Goal: Information Seeking & Learning: Check status

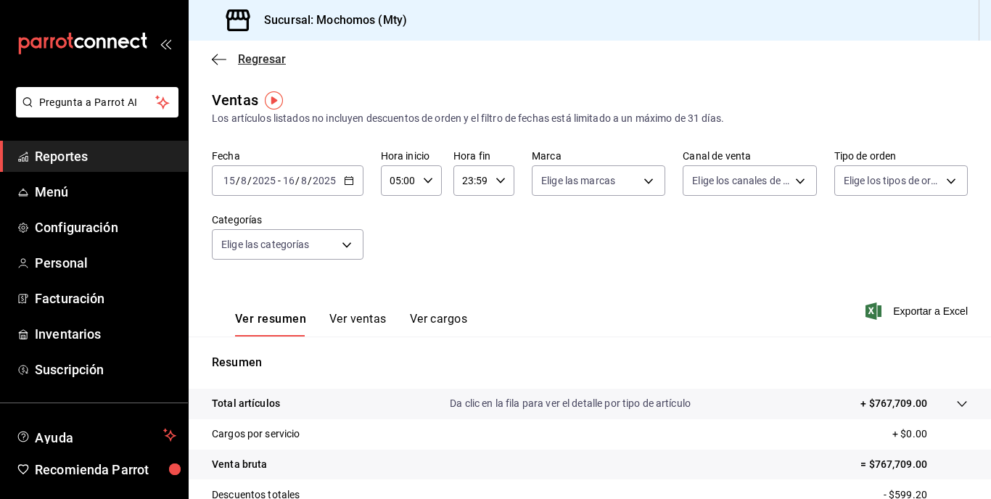
click at [218, 57] on icon "button" at bounding box center [219, 59] width 15 height 13
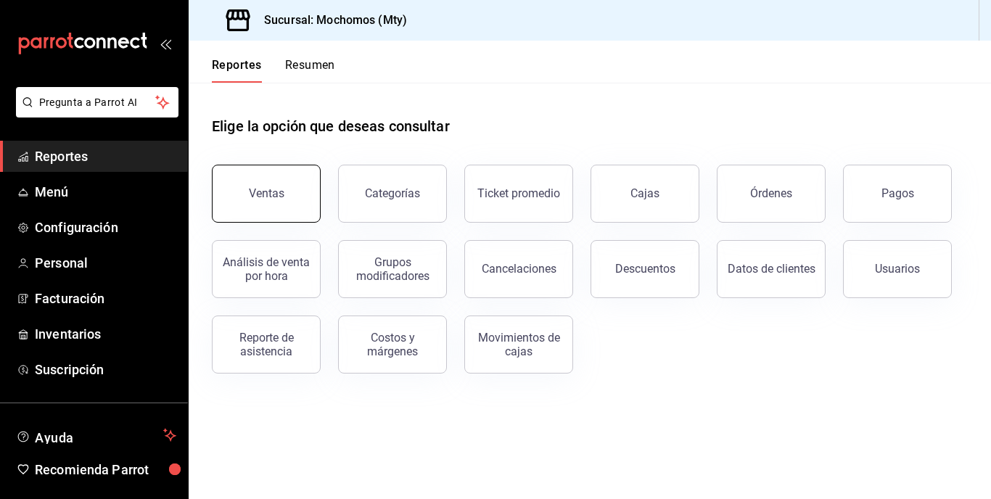
click at [268, 207] on button "Ventas" at bounding box center [266, 194] width 109 height 58
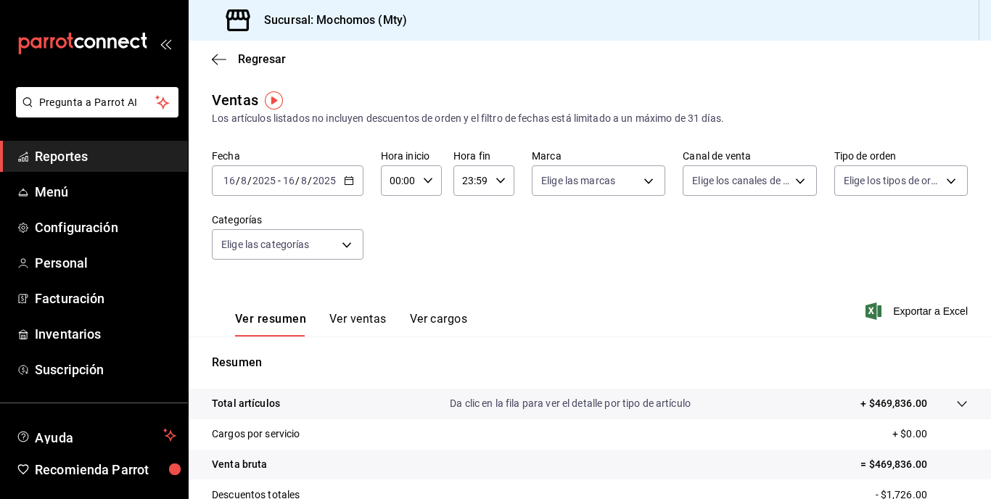
click at [328, 181] on input "2025" at bounding box center [324, 181] width 25 height 12
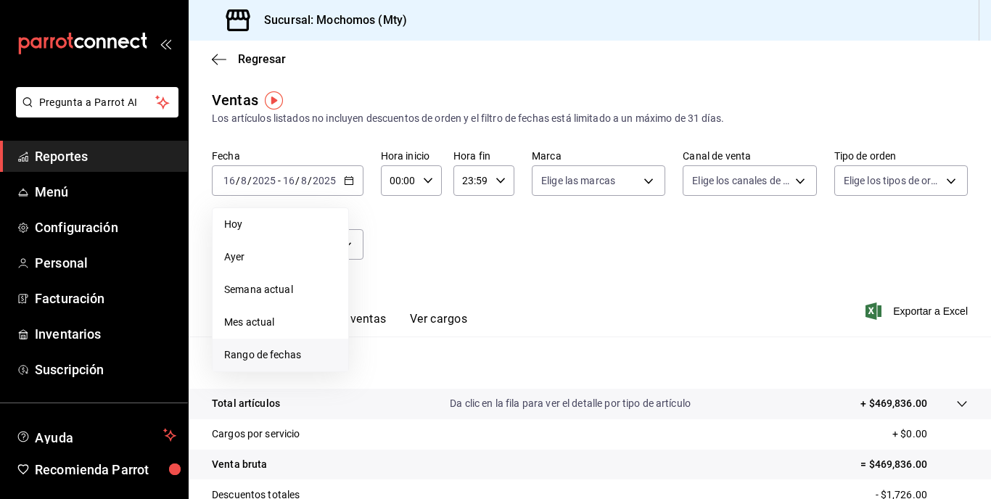
click at [284, 348] on span "Rango de fechas" at bounding box center [280, 354] width 112 height 15
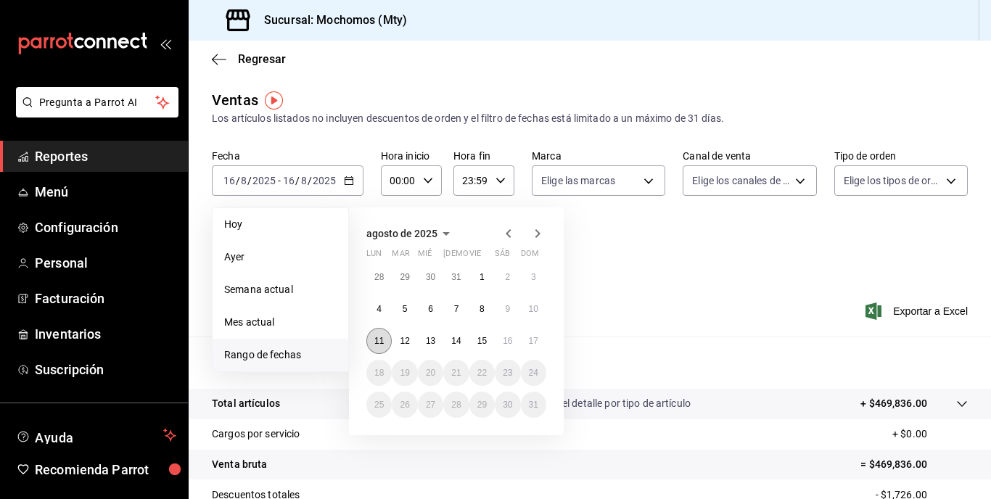
click at [387, 344] on button "11" at bounding box center [378, 341] width 25 height 26
click at [535, 346] on button "17" at bounding box center [533, 341] width 25 height 26
click at [379, 336] on abbr "11" at bounding box center [378, 341] width 9 height 10
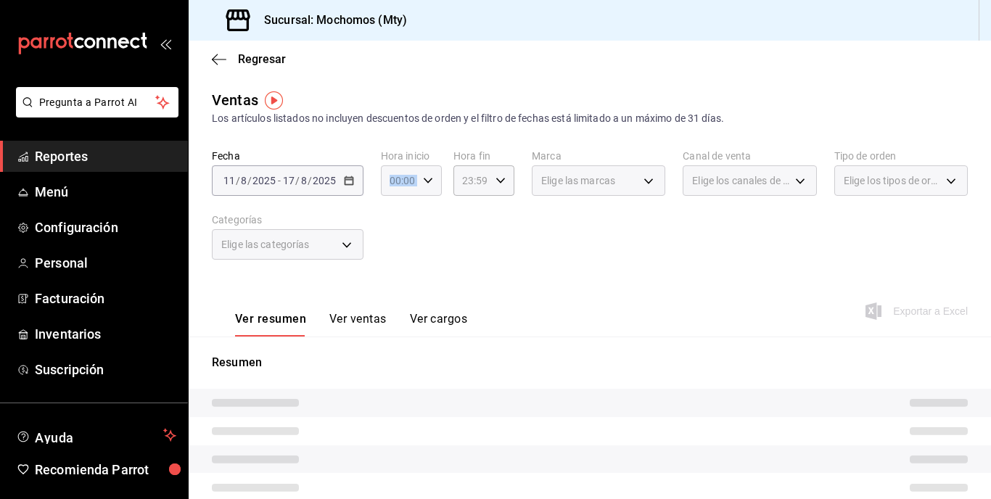
click at [414, 184] on div "Fecha [DATE] [DATE] - [DATE] [DATE] Hora inicio 00:00 Hora inicio Hora fin 23:5…" at bounding box center [590, 213] width 756 height 128
click at [416, 183] on div "00:00 Hora inicio" at bounding box center [411, 180] width 61 height 30
drag, startPoint x: 422, startPoint y: 183, endPoint x: 395, endPoint y: 265, distance: 86.2
click at [395, 265] on div "00 01 02 03 04 05 06 07 08 09 10 11 12 13 14 15 16 17 18 19 20 21 22 23 00 01 0…" at bounding box center [495, 251] width 991 height 495
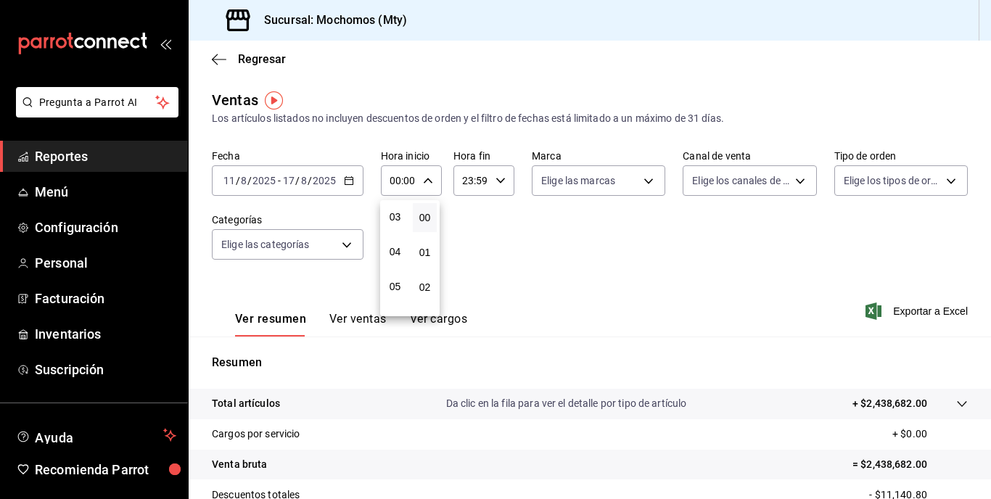
scroll to position [106, 0]
click at [392, 284] on span "05" at bounding box center [395, 286] width 7 height 12
type input "05:00"
click at [499, 187] on div at bounding box center [495, 249] width 991 height 499
click at [499, 187] on div "00 01 02 03 04 05 06 07 08 09 10 11 12 13 14 15 16 17 18 19 20 21 22 23 00 01 0…" at bounding box center [495, 251] width 991 height 495
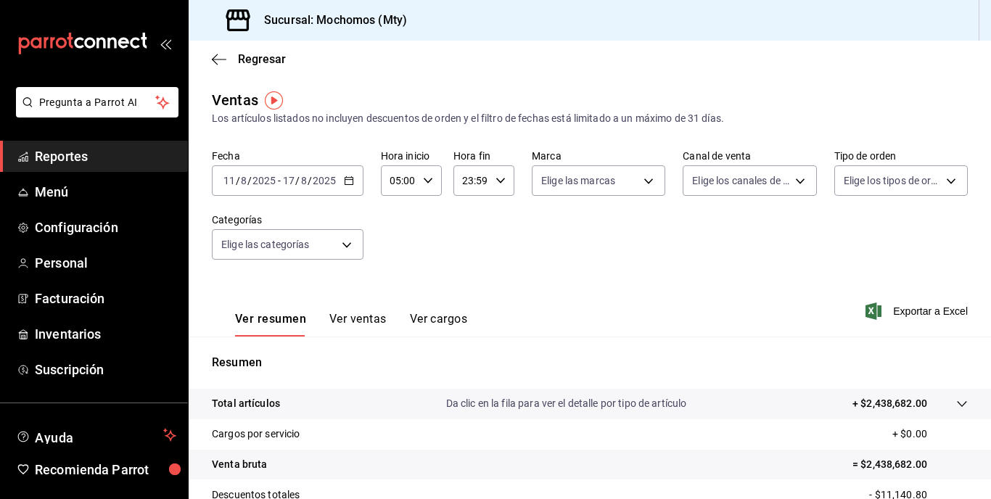
click at [499, 187] on div "23:59 Hora fin" at bounding box center [483, 180] width 61 height 30
click at [467, 284] on span "05" at bounding box center [466, 283] width 7 height 12
type input "05:59"
click at [804, 262] on div at bounding box center [495, 249] width 991 height 499
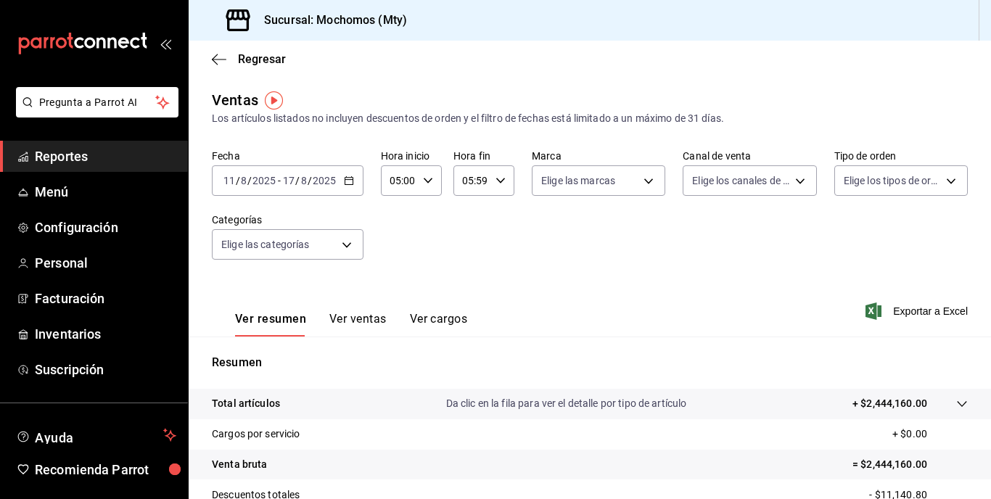
click at [884, 399] on p "+ $2,444,160.00" at bounding box center [889, 403] width 75 height 15
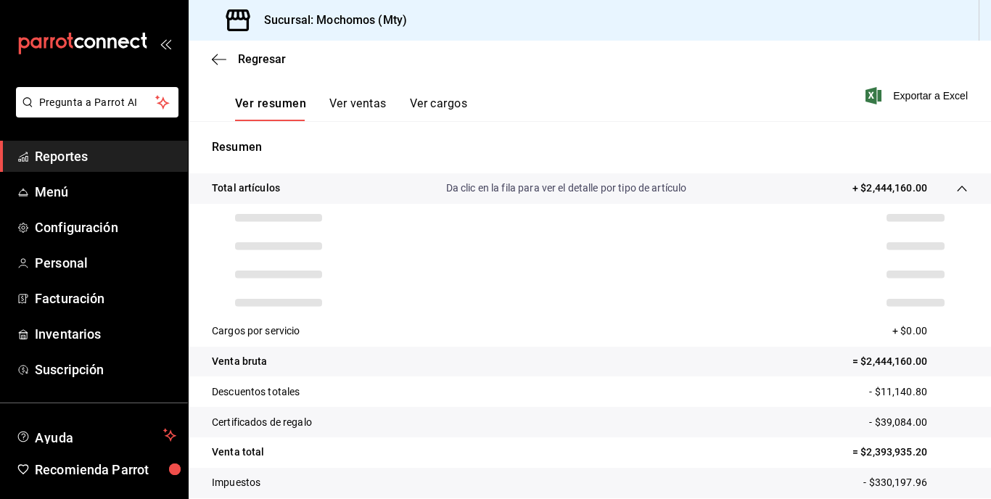
scroll to position [218, 0]
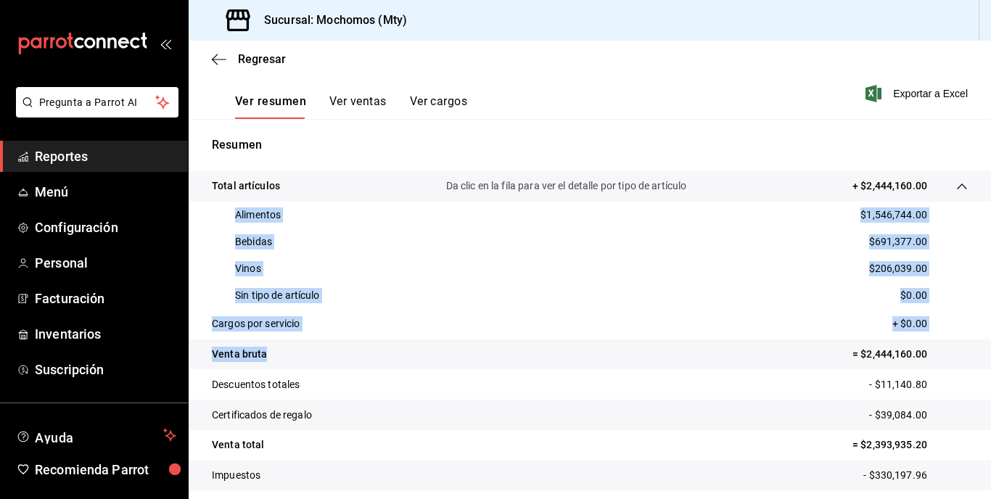
drag, startPoint x: 225, startPoint y: 207, endPoint x: 391, endPoint y: 358, distance: 223.9
click at [391, 358] on tbody "Total artículos Da clic en la fila para ver el detalle por tipo de artículo + $…" at bounding box center [590, 346] width 802 height 350
copy tbody "Alimentos $1,546,744.00 Bebidas $691,377.00 Vinos $206,039.00 Sin tipo de artíc…"
